Goal: Navigation & Orientation: Go to known website

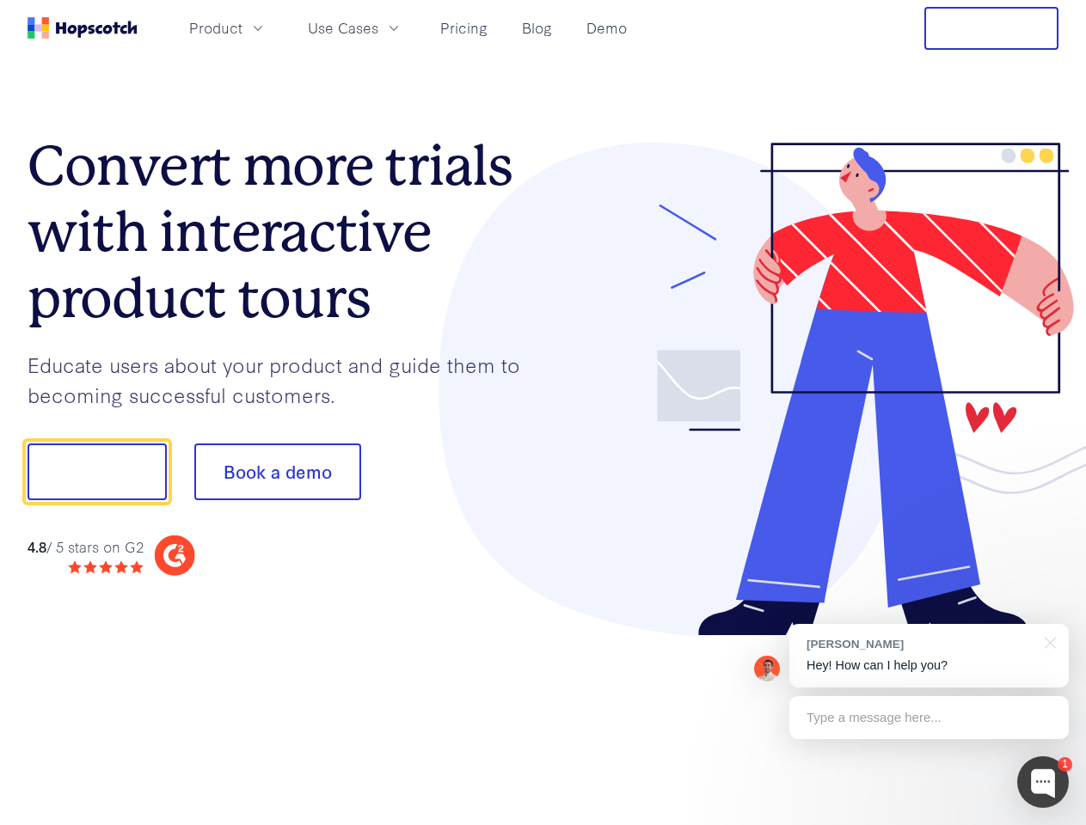
click at [543, 413] on div at bounding box center [801, 390] width 516 height 494
click at [242, 28] on span "Product" at bounding box center [215, 27] width 53 height 21
click at [378, 28] on span "Use Cases" at bounding box center [343, 27] width 71 height 21
click at [991, 28] on button "Free Trial" at bounding box center [991, 28] width 134 height 43
click at [96, 472] on button "Show me!" at bounding box center [97, 472] width 139 height 57
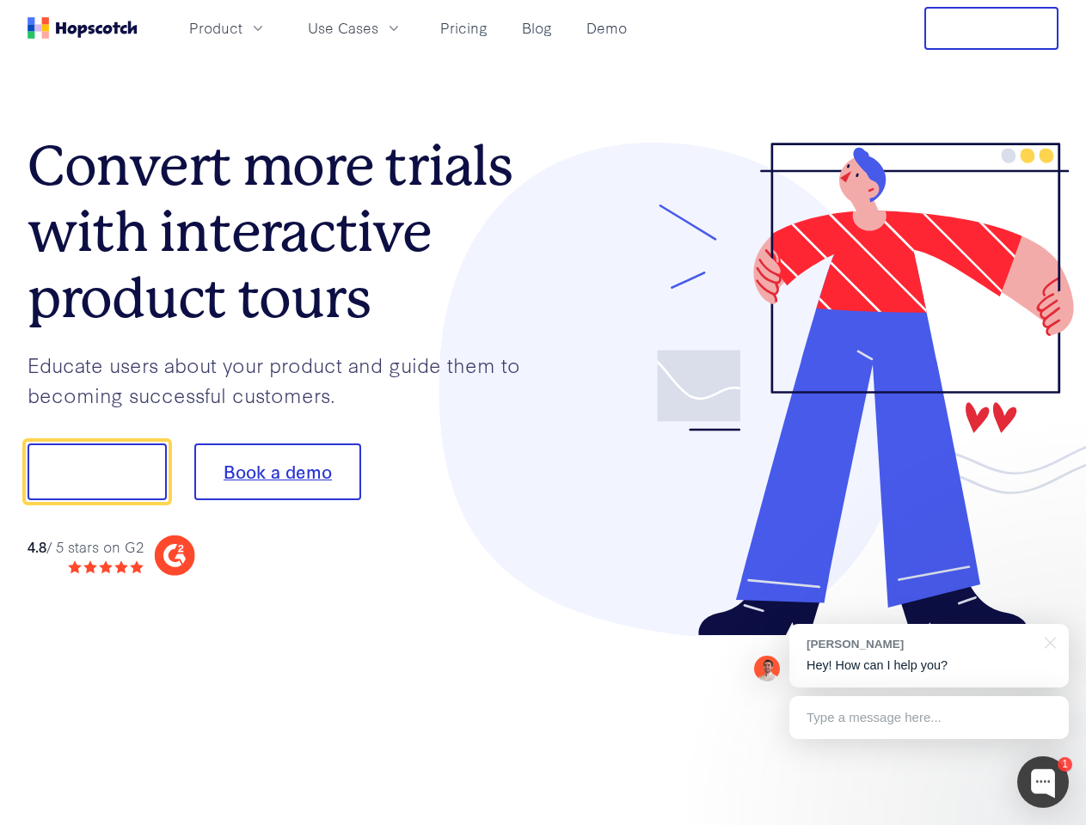
click at [277, 472] on button "Book a demo" at bounding box center [277, 472] width 167 height 57
click at [1043, 782] on div at bounding box center [1043, 783] width 52 height 52
click at [929, 656] on div "[PERSON_NAME] Hey! How can I help you?" at bounding box center [928, 656] width 279 height 64
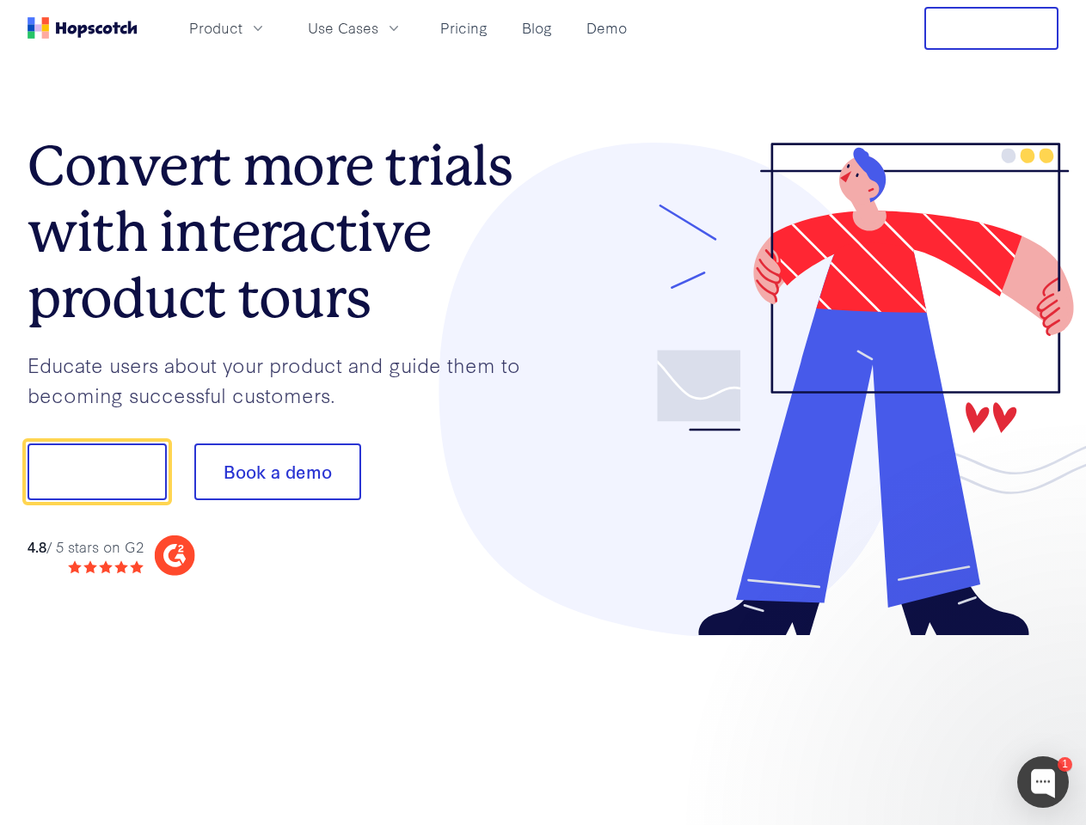
click at [1047, 641] on div at bounding box center [907, 469] width 322 height 573
click at [929, 718] on div at bounding box center [907, 469] width 322 height 573
